Goal: Transaction & Acquisition: Purchase product/service

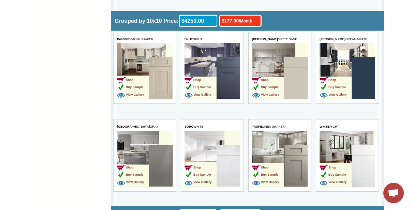
scroll to position [2014, 0]
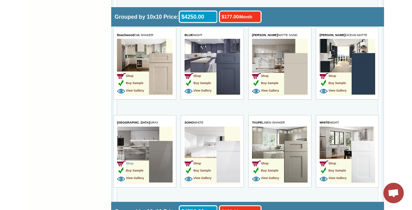
click at [132, 162] on span "Shop" at bounding box center [125, 163] width 17 height 3
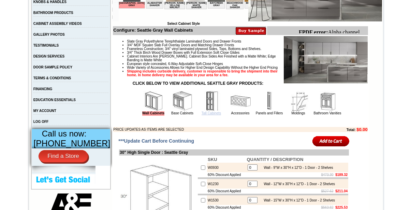
click at [209, 115] on link "Tall Cabinets" at bounding box center [210, 113] width 19 height 4
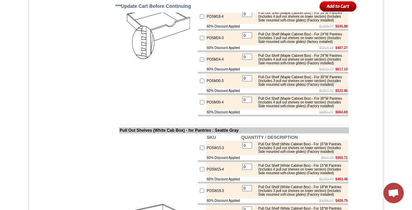
scroll to position [930, 0]
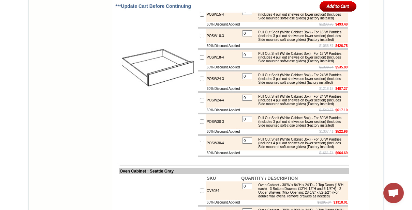
drag, startPoint x: 272, startPoint y: 75, endPoint x: 271, endPoint y: 79, distance: 4.1
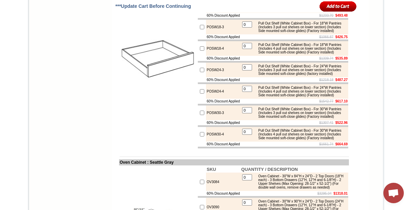
scroll to position [899, 0]
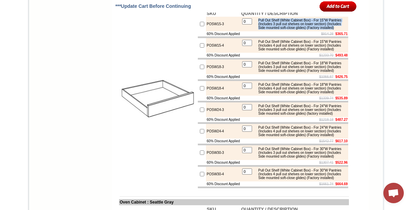
drag, startPoint x: 258, startPoint y: 101, endPoint x: 306, endPoint y: 113, distance: 50.2
click at [306, 30] on div "Pull Out Shelf (White Cabinet Box) - For 15"W Pantries (Includes 3 pull out she…" at bounding box center [301, 23] width 92 height 11
copy div "Pull Out Shelf (White Cabinet Box) - For 15"W Pantries (Includes 3 pull out she…"
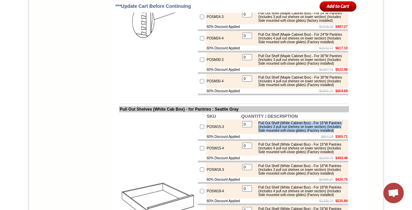
scroll to position [712, 0]
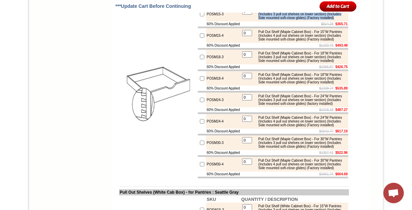
drag, startPoint x: 258, startPoint y: 44, endPoint x: 307, endPoint y: 56, distance: 51.0
click at [307, 20] on div "Pull Out Shelf (Maple Cabinet Box) - For 15"W Pantries (Includes 3 pull out she…" at bounding box center [301, 14] width 92 height 11
copy div "Pull Out Shelf (Maple Cabinet Box) - For 15"W Pantries (Includes 3 pull out she…"
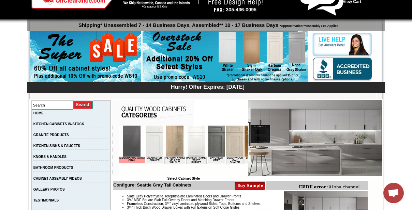
scroll to position [186, 0]
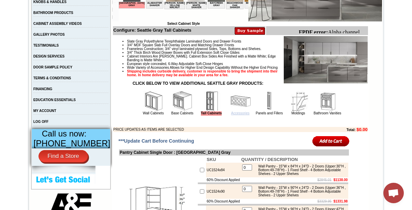
click at [232, 115] on link "Accessories" at bounding box center [240, 113] width 18 height 4
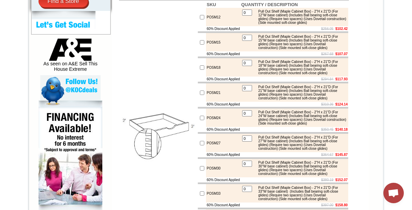
scroll to position [279, 0]
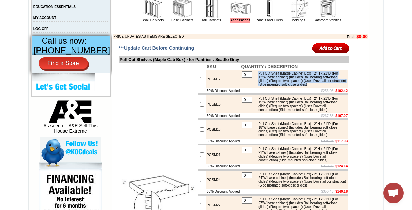
drag, startPoint x: 258, startPoint y: 84, endPoint x: 315, endPoint y: 102, distance: 60.4
click at [315, 87] on div "Pull Out Shelf (Maple Cabinet Box) - 2"H x 21"D (For 12"W base cabinet) (Includ…" at bounding box center [301, 79] width 92 height 15
copy div "Pull Out Shelf (Maple Cabinet Box) - 2"H x 21"D (For 12"W base cabinet) (Includ…"
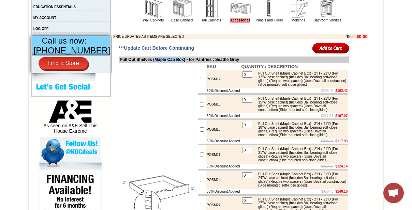
drag, startPoint x: 154, startPoint y: 69, endPoint x: 187, endPoint y: 69, distance: 33.1
click at [187, 63] on td "Pull Out Shelves (Maple Cab Box) - for Pantries : Seattle Gray" at bounding box center [234, 60] width 230 height 6
drag, startPoint x: 286, startPoint y: 84, endPoint x: 271, endPoint y: 88, distance: 15.3
click at [315, 84] on div "Pull Out Shelf (Maple Cabinet Box) - 2"H x 21"D (For 12"W base cabinet) (Includ…" at bounding box center [301, 79] width 92 height 15
